Goal: Navigation & Orientation: Understand site structure

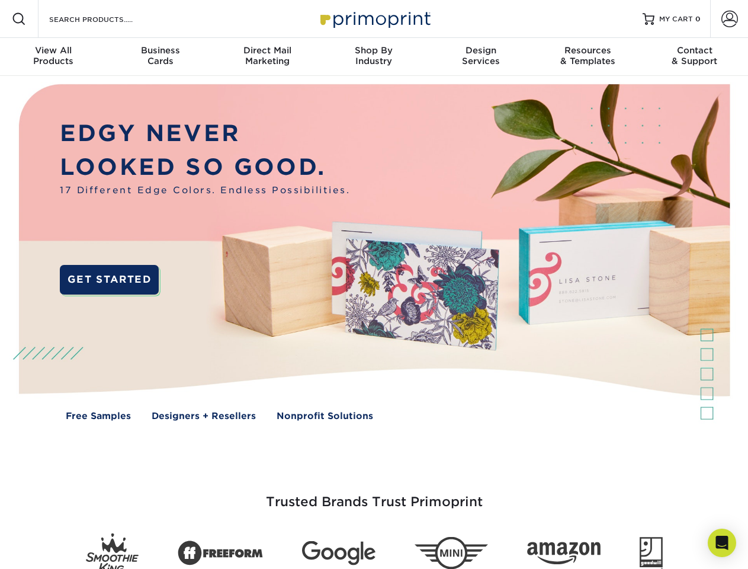
click at [374, 284] on img at bounding box center [374, 261] width 740 height 370
click at [19, 19] on span at bounding box center [19, 19] width 14 height 14
click at [729, 19] on span at bounding box center [730, 19] width 17 height 17
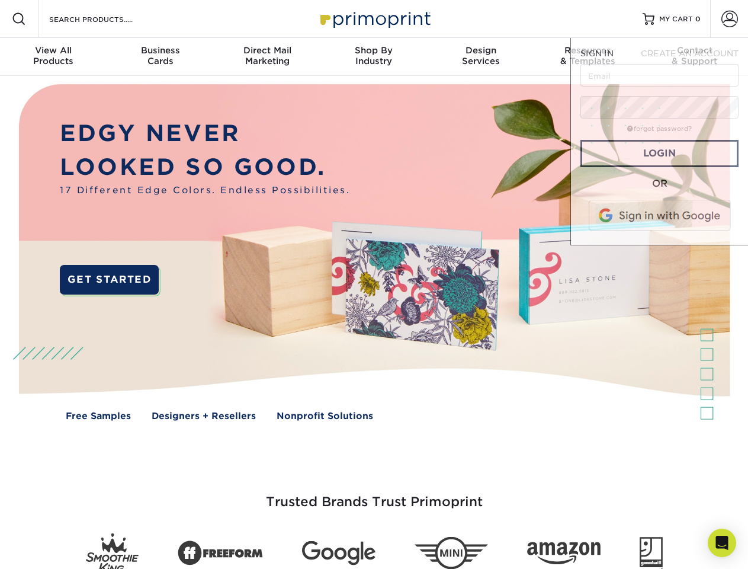
click at [53, 57] on div "View All Products" at bounding box center [53, 55] width 107 height 21
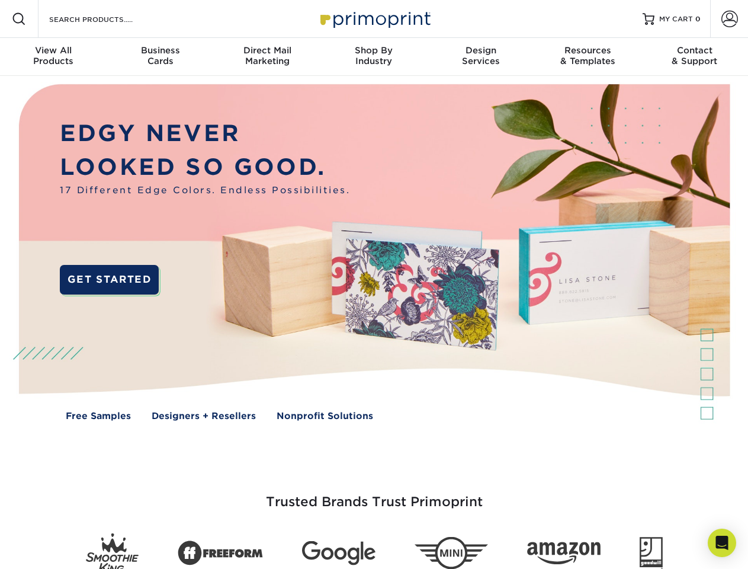
click at [160, 57] on div "Business Cards" at bounding box center [160, 55] width 107 height 21
click at [267, 57] on div "Direct Mail Marketing" at bounding box center [267, 55] width 107 height 21
click at [374, 57] on div "Shop By Industry" at bounding box center [373, 55] width 107 height 21
click at [481, 57] on div "Design Services" at bounding box center [481, 55] width 107 height 21
click at [588, 57] on div "Resources & Templates" at bounding box center [587, 55] width 107 height 21
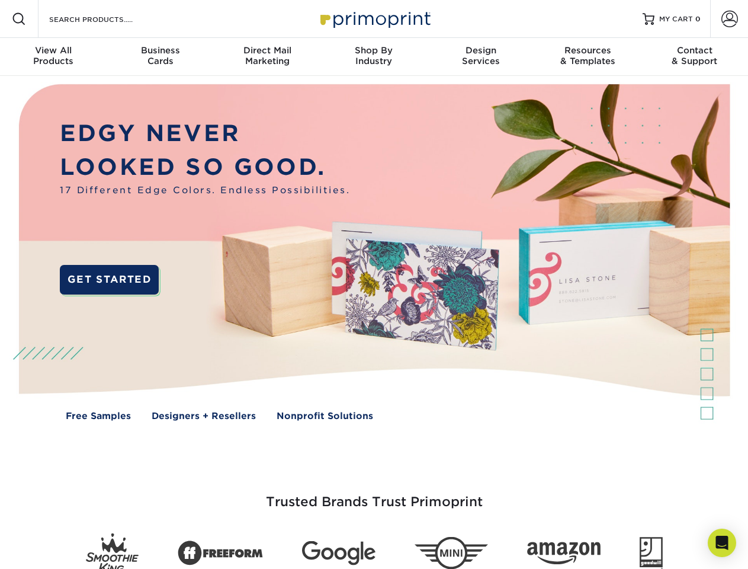
click at [695, 57] on div "Contact & Support" at bounding box center [695, 55] width 107 height 21
